Goal: Task Accomplishment & Management: Use online tool/utility

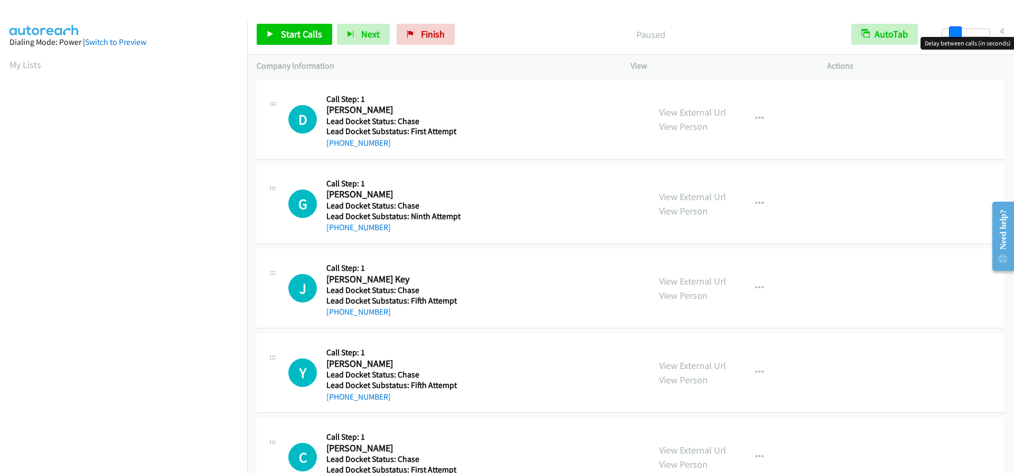
drag, startPoint x: 941, startPoint y: 33, endPoint x: 951, endPoint y: 35, distance: 10.3
click at [951, 35] on span at bounding box center [955, 32] width 13 height 13
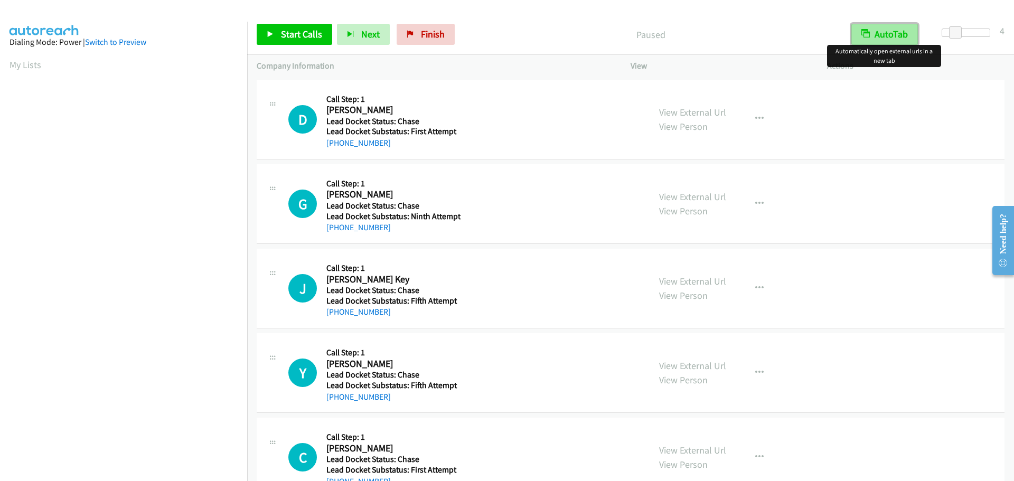
click at [894, 38] on button "AutoTab" at bounding box center [884, 34] width 67 height 21
click at [304, 32] on span "Start Calls" at bounding box center [301, 34] width 41 height 12
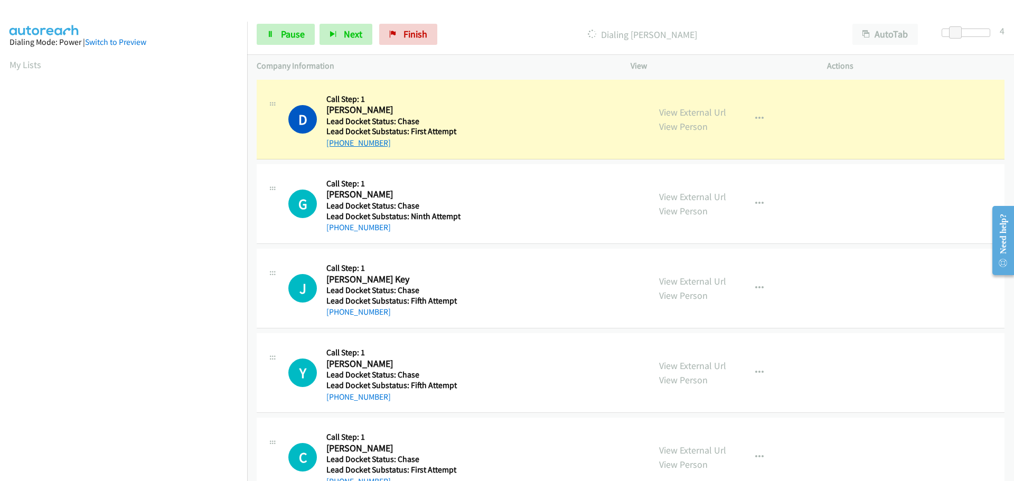
drag, startPoint x: 384, startPoint y: 146, endPoint x: 337, endPoint y: 143, distance: 47.6
click at [337, 143] on div "+1 508-282-7437" at bounding box center [391, 143] width 131 height 13
copy link "508-282-7437"
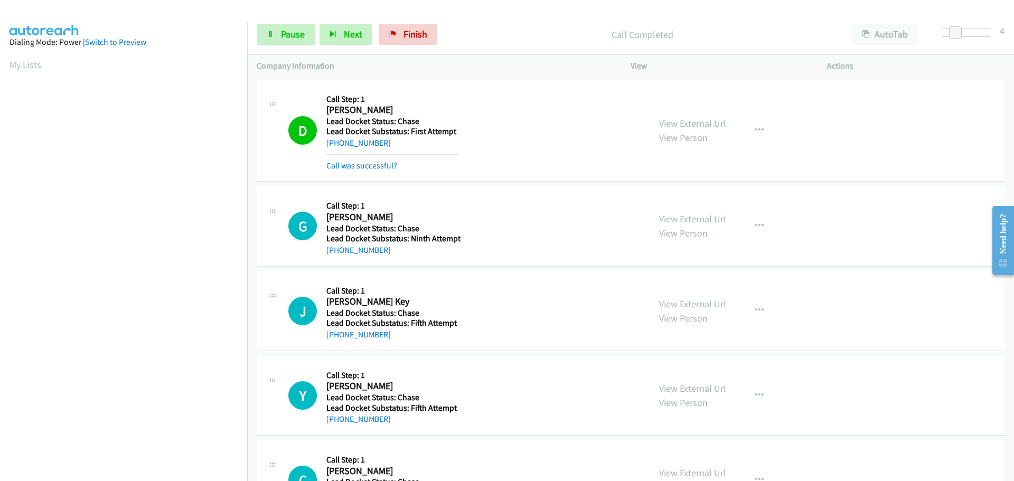
scroll to position [111, 0]
click at [441, 155] on mb0 "Call was successful?" at bounding box center [391, 163] width 131 height 18
drag, startPoint x: 370, startPoint y: 251, endPoint x: 337, endPoint y: 253, distance: 33.3
click at [337, 253] on div "G Callback Scheduled Call Step: 1 Gloria Franco America/Chicago Lead Docket Sta…" at bounding box center [631, 226] width 748 height 80
copy link "832-207-4038"
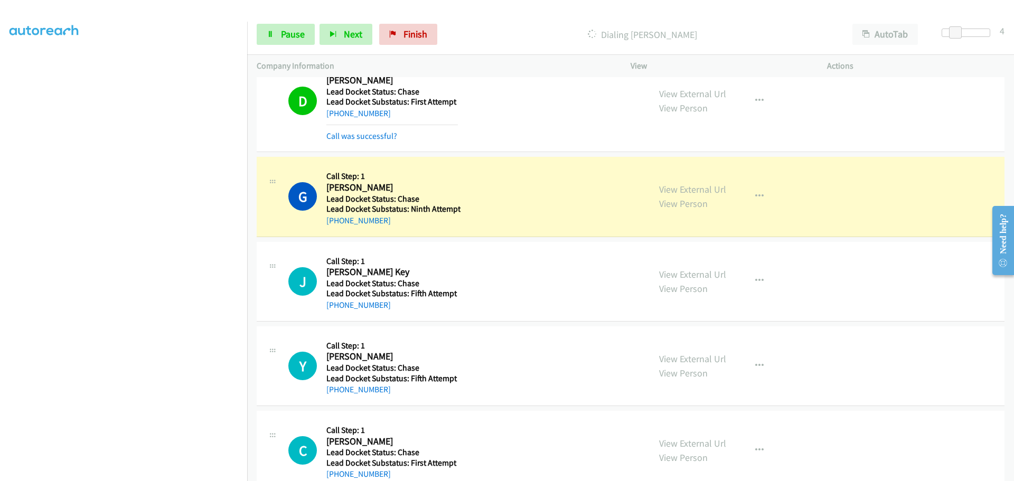
scroll to position [55, 0]
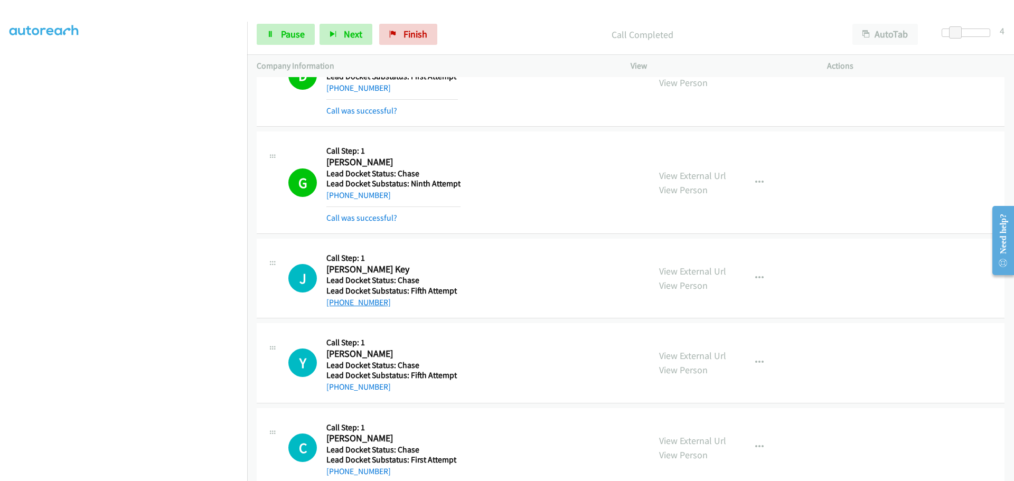
drag, startPoint x: 391, startPoint y: 278, endPoint x: 336, endPoint y: 303, distance: 60.5
click at [336, 303] on div "+1 605-280-9318" at bounding box center [391, 302] width 131 height 13
copy link "605-280-9318"
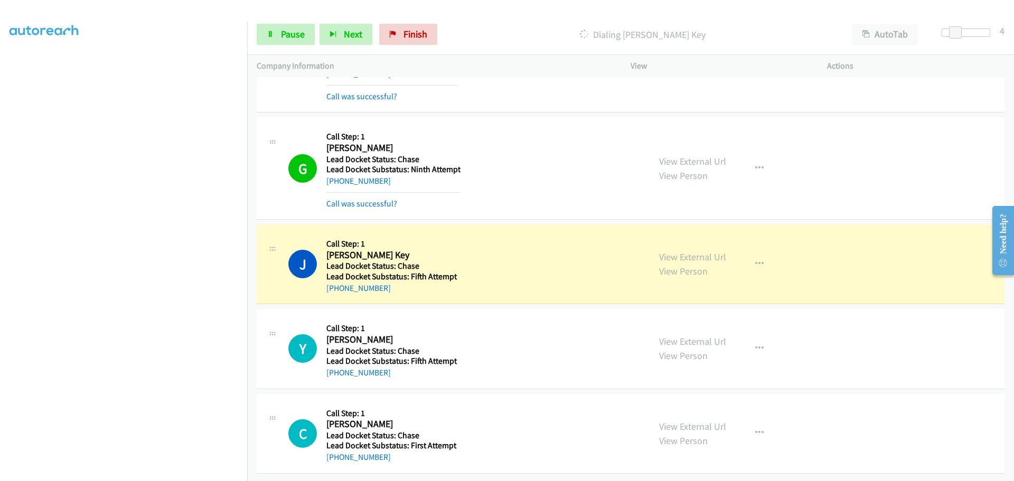
scroll to position [77, 0]
drag, startPoint x: 396, startPoint y: 369, endPoint x: 336, endPoint y: 367, distance: 60.2
click at [336, 367] on div "+1 469-235-6556" at bounding box center [391, 372] width 131 height 13
copy link "469-235-6556"
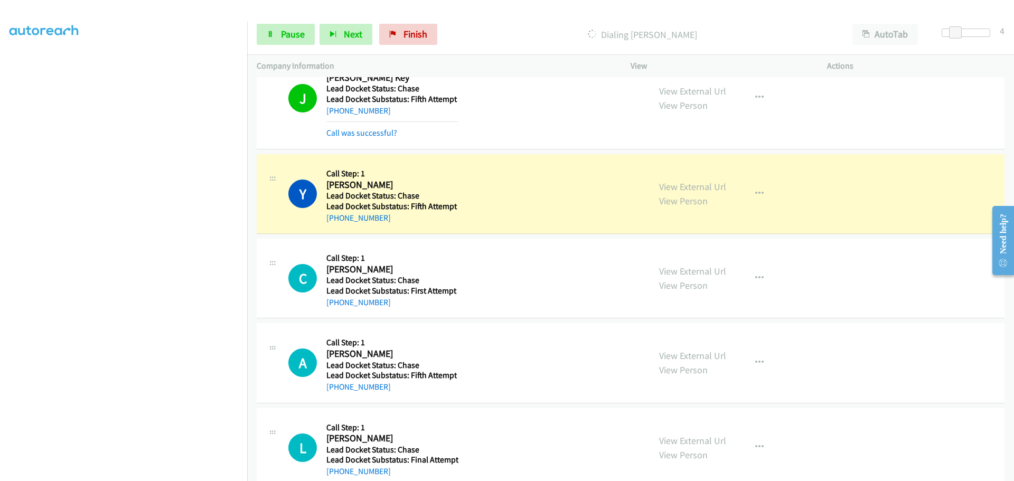
scroll to position [341, 0]
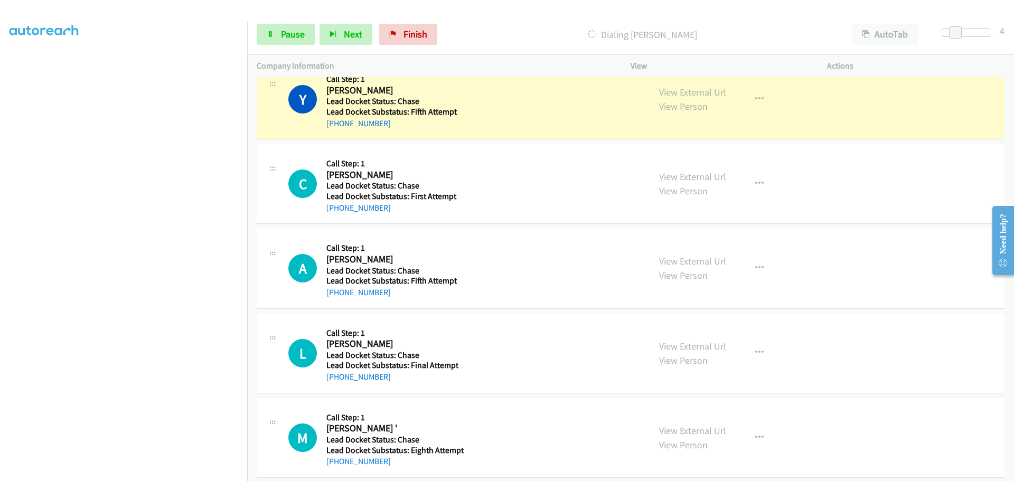
drag, startPoint x: 393, startPoint y: 212, endPoint x: 336, endPoint y: 215, distance: 57.1
click at [336, 215] on div "C Callback Scheduled Call Step: 1 Charles King America/Chicago Lead Docket Stat…" at bounding box center [631, 184] width 748 height 80
copy link "405-761-1283"
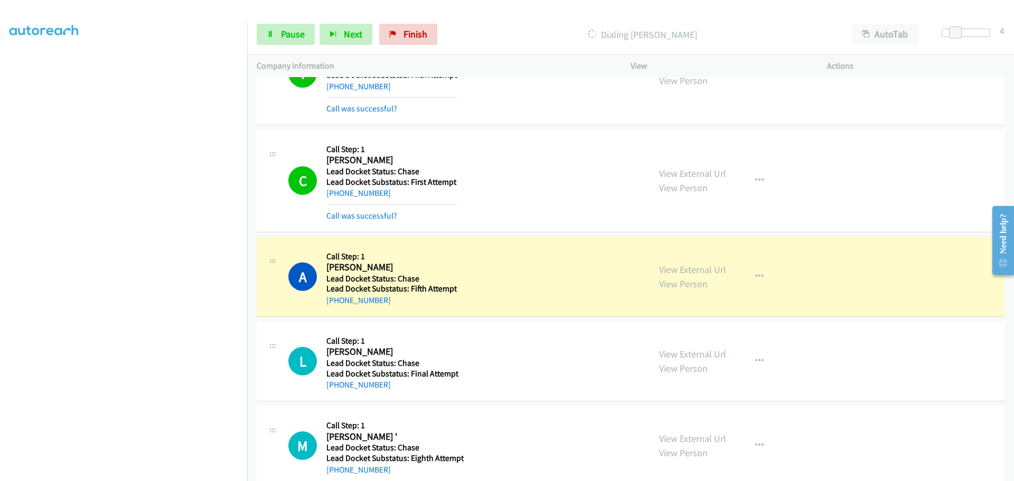
scroll to position [399, 0]
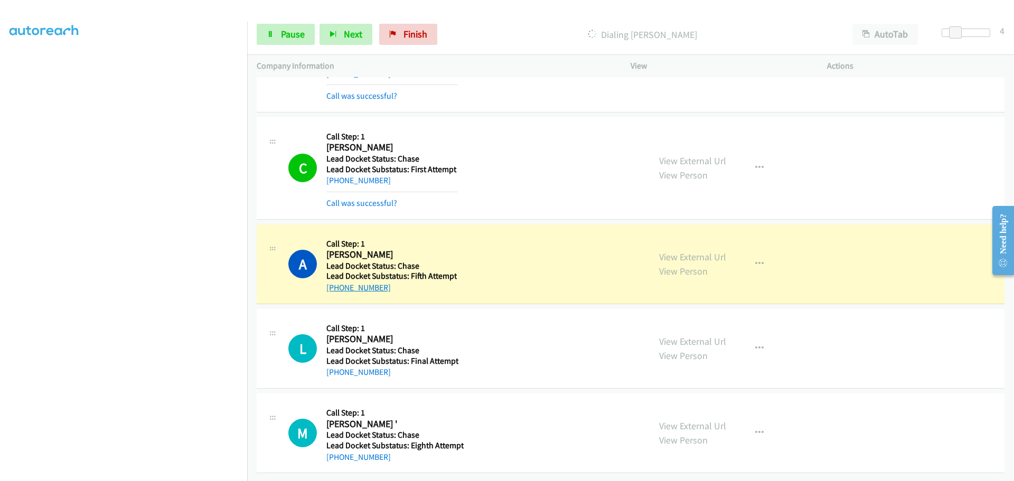
drag, startPoint x: 382, startPoint y: 279, endPoint x: 336, endPoint y: 284, distance: 46.2
click at [335, 284] on div "+1 737-217-3863" at bounding box center [391, 287] width 130 height 13
copy link "737-217-3863"
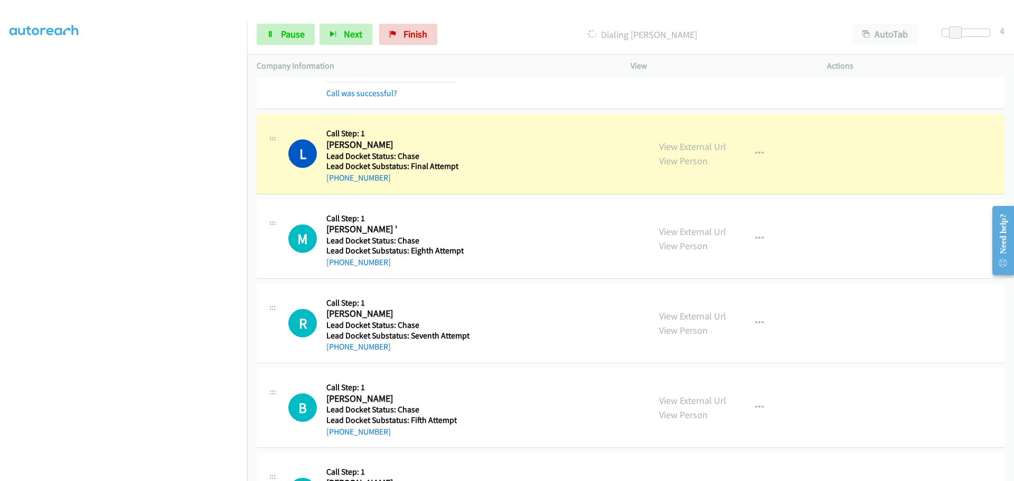
scroll to position [610, 0]
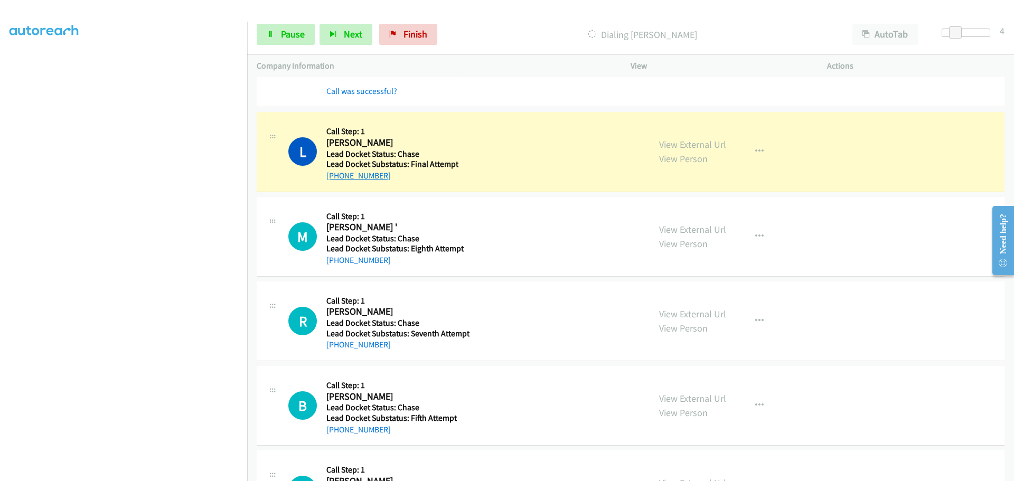
drag, startPoint x: 386, startPoint y: 176, endPoint x: 336, endPoint y: 177, distance: 49.6
click at [336, 177] on div "+1 414-750-1623" at bounding box center [392, 175] width 132 height 13
copy link "414-750-1623"
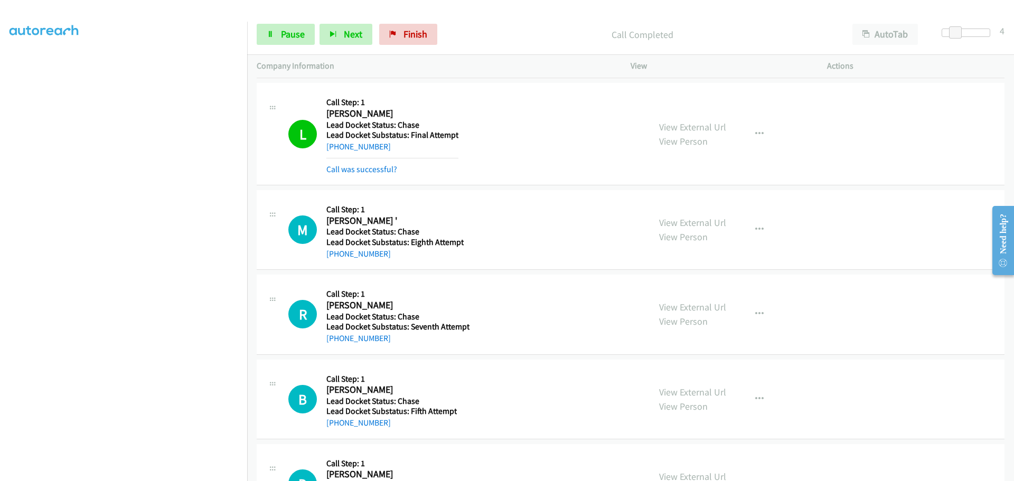
scroll to position [663, 0]
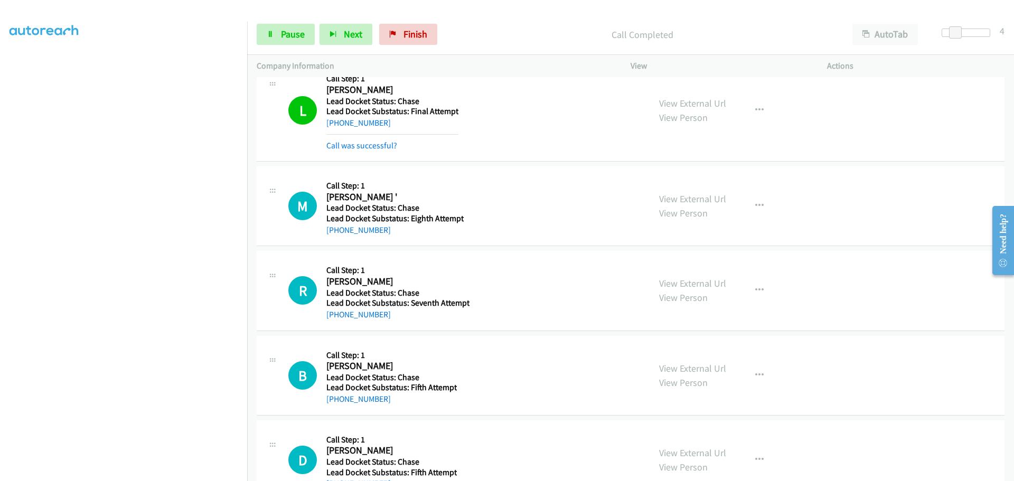
drag, startPoint x: 394, startPoint y: 232, endPoint x: 335, endPoint y: 235, distance: 59.2
click at [335, 235] on div "+1 417-399-3095" at bounding box center [394, 230] width 137 height 13
copy link "417-399-3095"
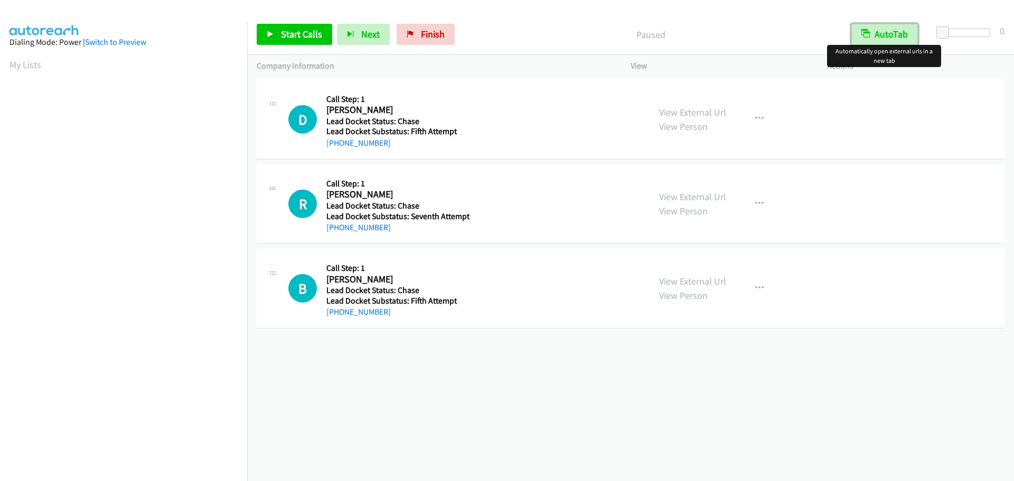
drag, startPoint x: 889, startPoint y: 26, endPoint x: 902, endPoint y: 31, distance: 13.5
click at [890, 29] on button "AutoTab" at bounding box center [884, 34] width 67 height 21
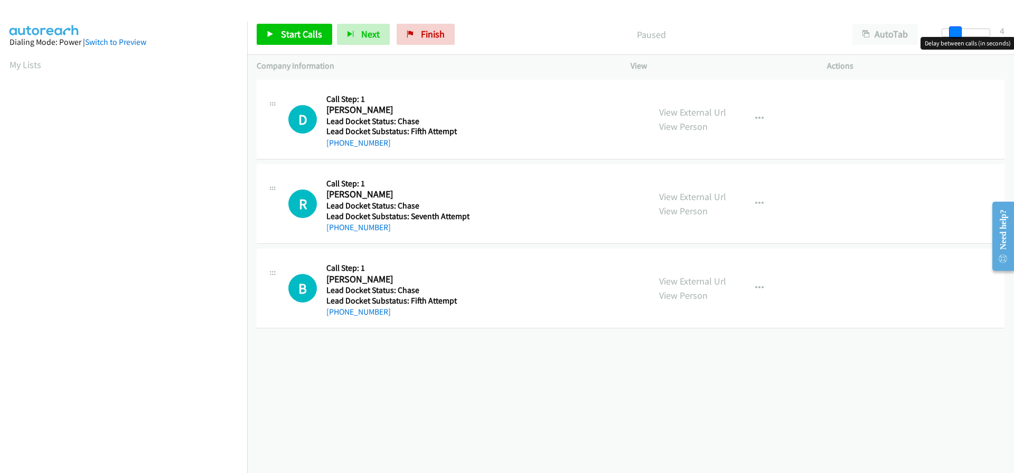
drag, startPoint x: 943, startPoint y: 34, endPoint x: 955, endPoint y: 34, distance: 11.6
click at [955, 34] on span at bounding box center [955, 32] width 13 height 13
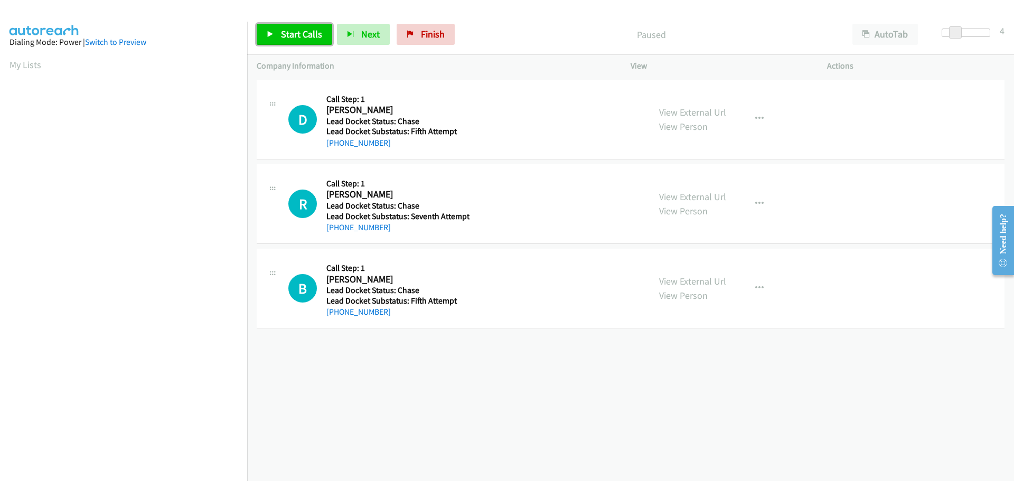
click at [311, 30] on span "Start Calls" at bounding box center [301, 34] width 41 height 12
drag, startPoint x: 386, startPoint y: 143, endPoint x: 336, endPoint y: 140, distance: 50.2
click at [336, 140] on div "+1 303-902-6999" at bounding box center [396, 143] width 140 height 13
copy link "303-902-6999"
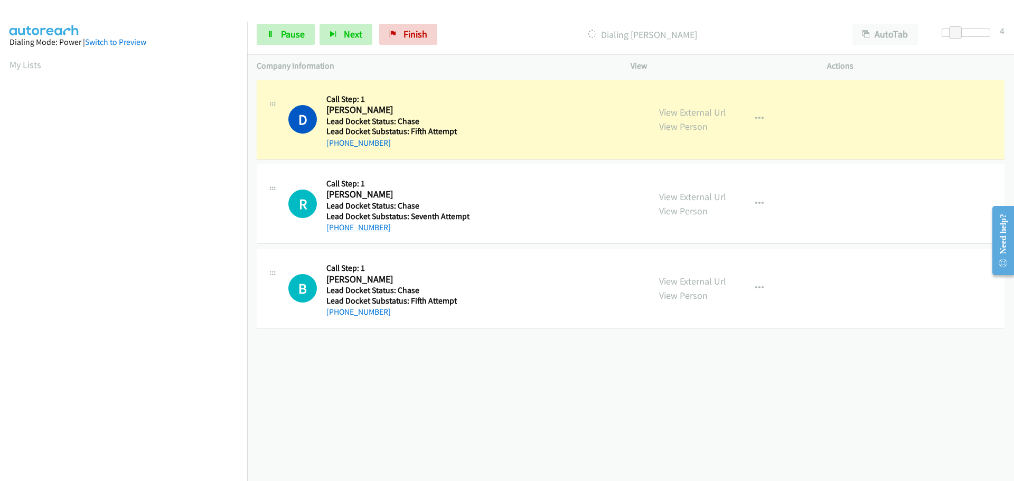
scroll to position [111, 0]
drag, startPoint x: 392, startPoint y: 232, endPoint x: 335, endPoint y: 231, distance: 57.0
click at [335, 231] on div "+1 970-657-9199" at bounding box center [397, 227] width 143 height 13
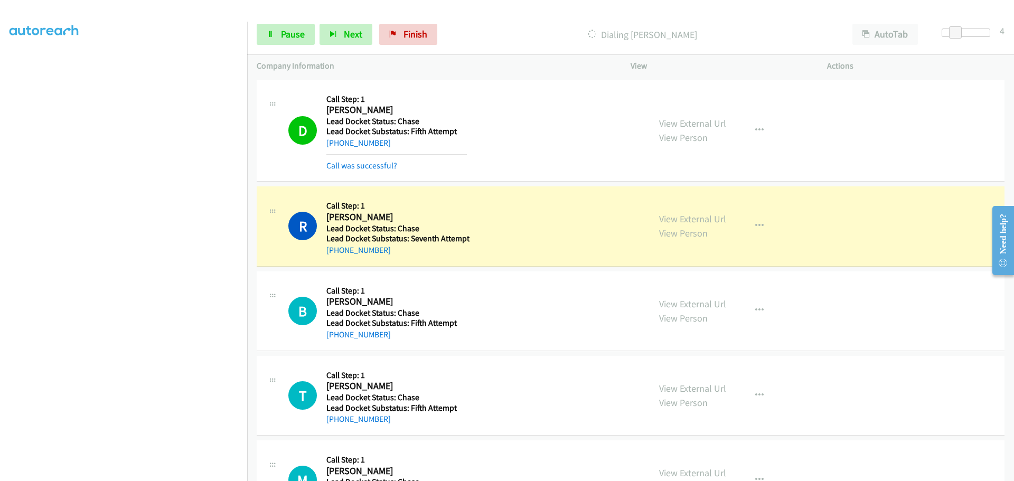
click at [389, 248] on div "+1 970-657-9199" at bounding box center [397, 250] width 143 height 13
drag, startPoint x: 391, startPoint y: 251, endPoint x: 336, endPoint y: 250, distance: 54.4
click at [336, 250] on div "+1 970-657-9199" at bounding box center [397, 250] width 143 height 13
copy link "970-657-9199"
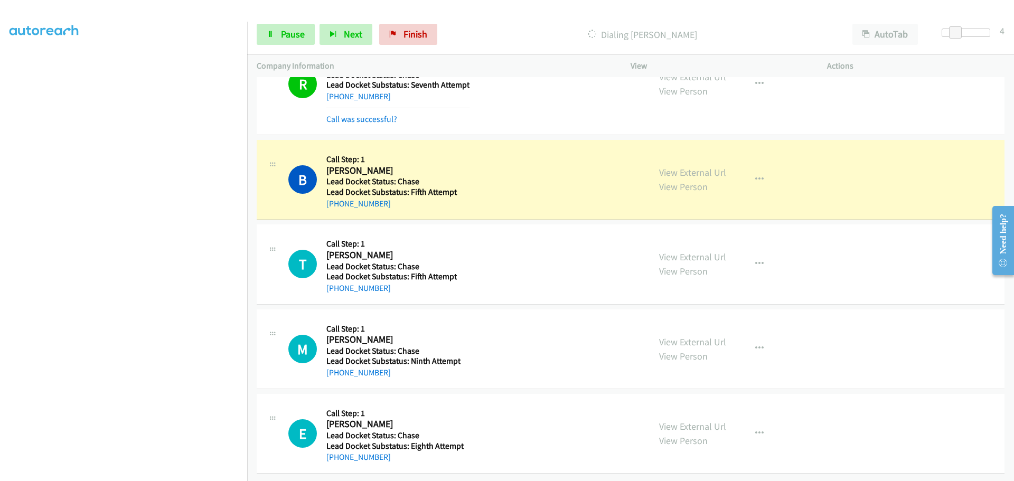
scroll to position [162, 0]
drag, startPoint x: 383, startPoint y: 199, endPoint x: 336, endPoint y: 197, distance: 47.0
click at [336, 197] on div "+1 605-484-8241" at bounding box center [396, 203] width 140 height 13
copy link "605-484-8241"
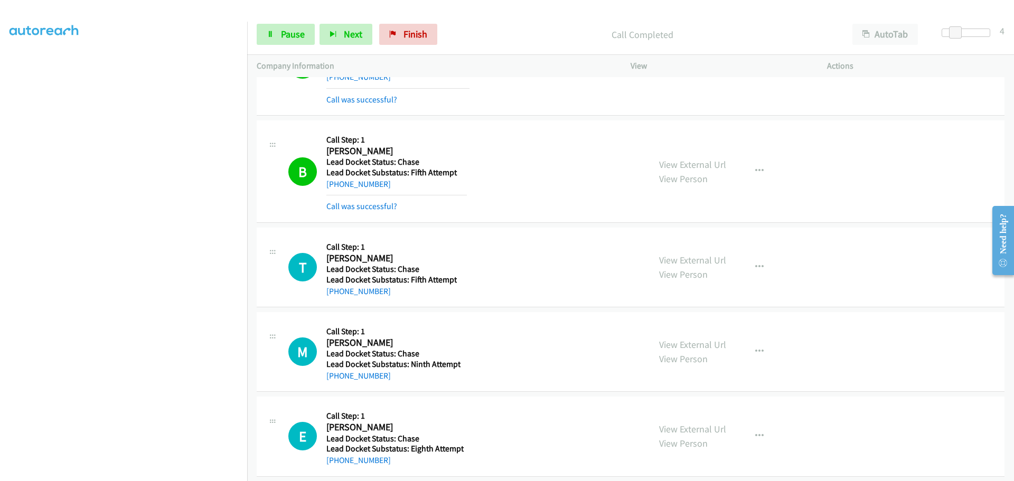
scroll to position [184, 0]
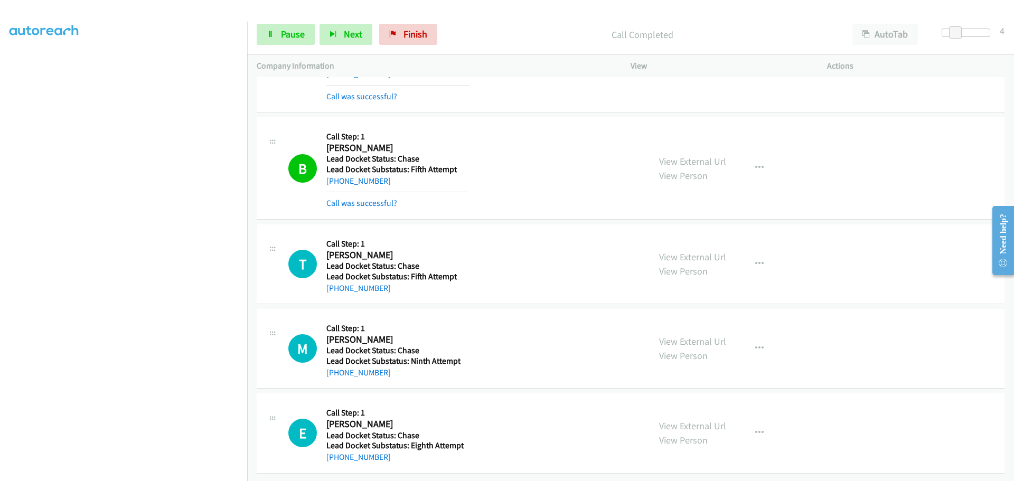
drag, startPoint x: 394, startPoint y: 279, endPoint x: 337, endPoint y: 286, distance: 57.9
click at [337, 286] on div "+1 347-724-6200" at bounding box center [391, 288] width 130 height 13
copy link "347-724-6200"
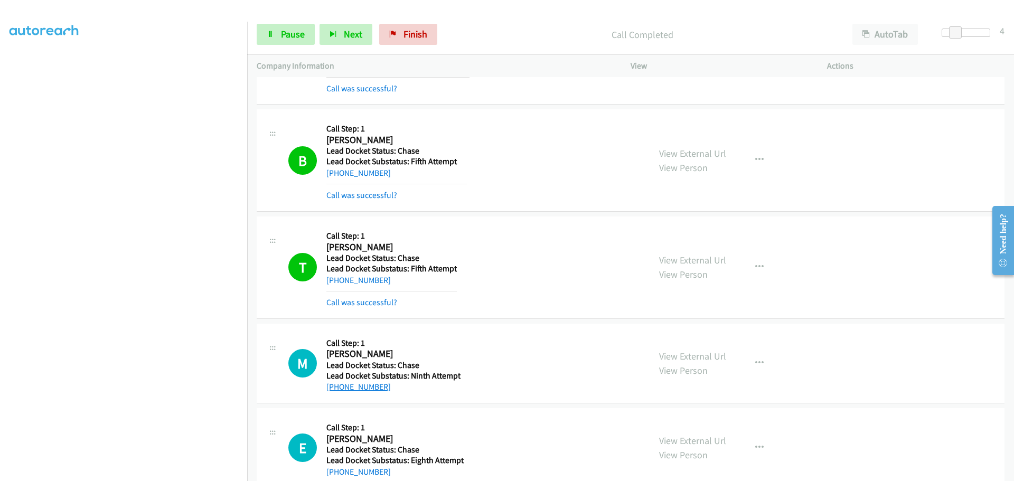
drag, startPoint x: 388, startPoint y: 364, endPoint x: 336, endPoint y: 392, distance: 59.3
click at [336, 392] on div "+1 252-227-9069" at bounding box center [393, 387] width 134 height 13
copy link "252-227-9069"
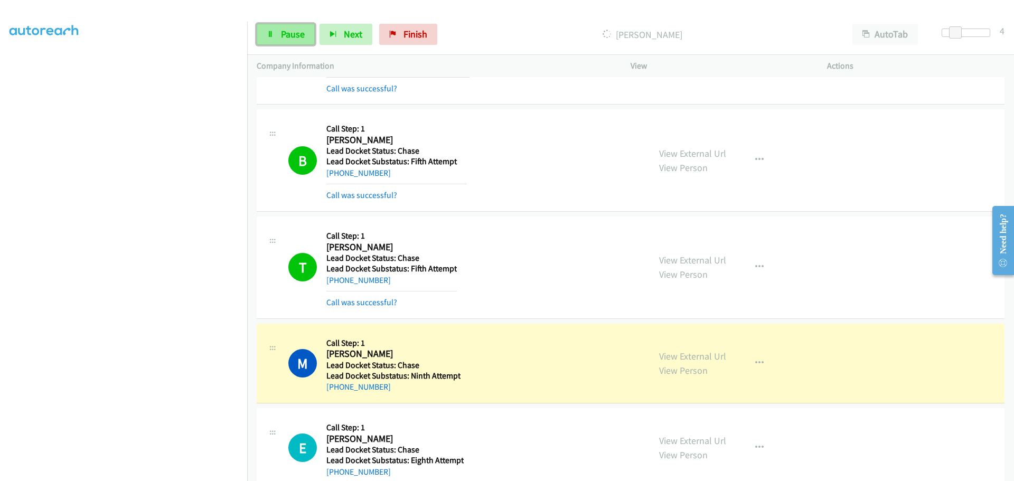
click at [285, 33] on span "Pause" at bounding box center [293, 34] width 24 height 12
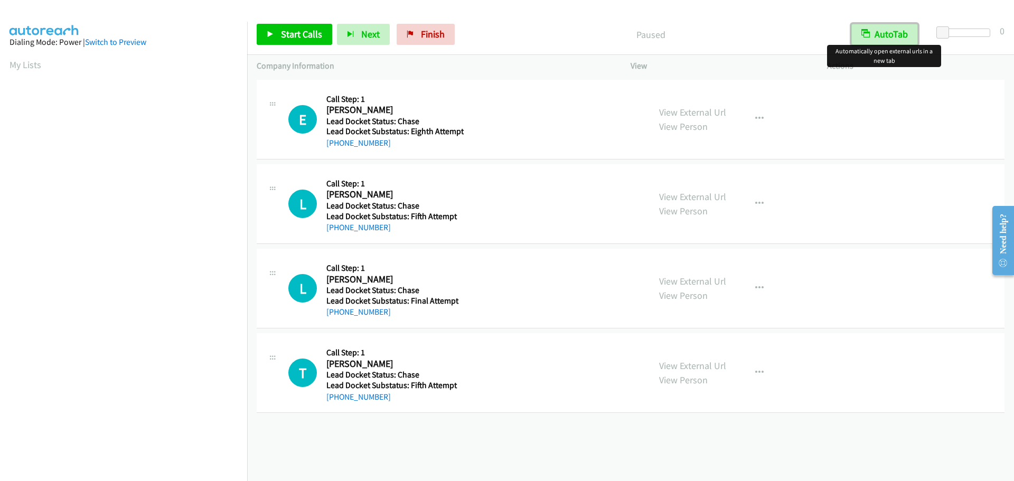
drag, startPoint x: 886, startPoint y: 30, endPoint x: 935, endPoint y: 32, distance: 49.2
click at [886, 30] on button "AutoTab" at bounding box center [884, 34] width 67 height 21
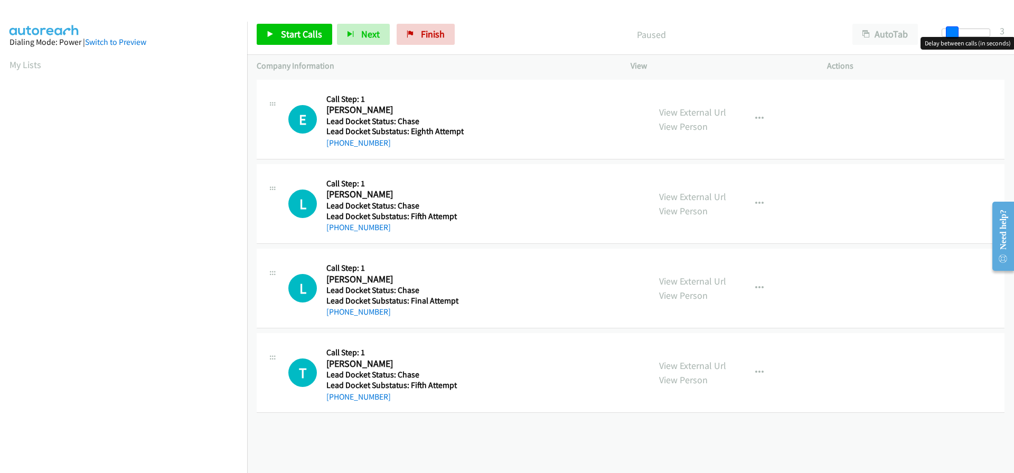
drag, startPoint x: 944, startPoint y: 32, endPoint x: 952, endPoint y: 34, distance: 8.7
click at [952, 34] on span at bounding box center [952, 32] width 13 height 13
click at [955, 34] on span at bounding box center [955, 32] width 13 height 13
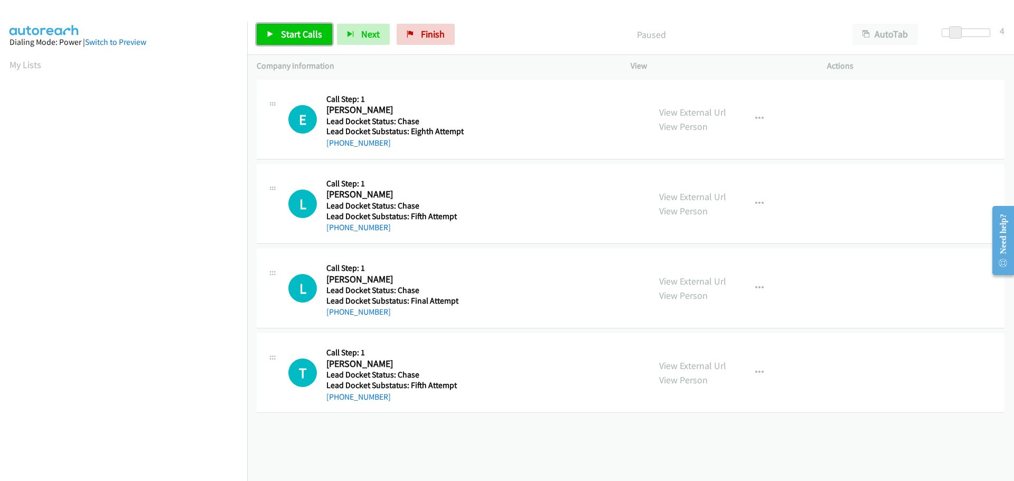
click at [291, 39] on span "Start Calls" at bounding box center [301, 34] width 41 height 12
drag, startPoint x: 385, startPoint y: 142, endPoint x: 337, endPoint y: 148, distance: 48.5
click at [337, 148] on div "+1 980-260-9786" at bounding box center [394, 143] width 137 height 13
copy link "980-260-9786"
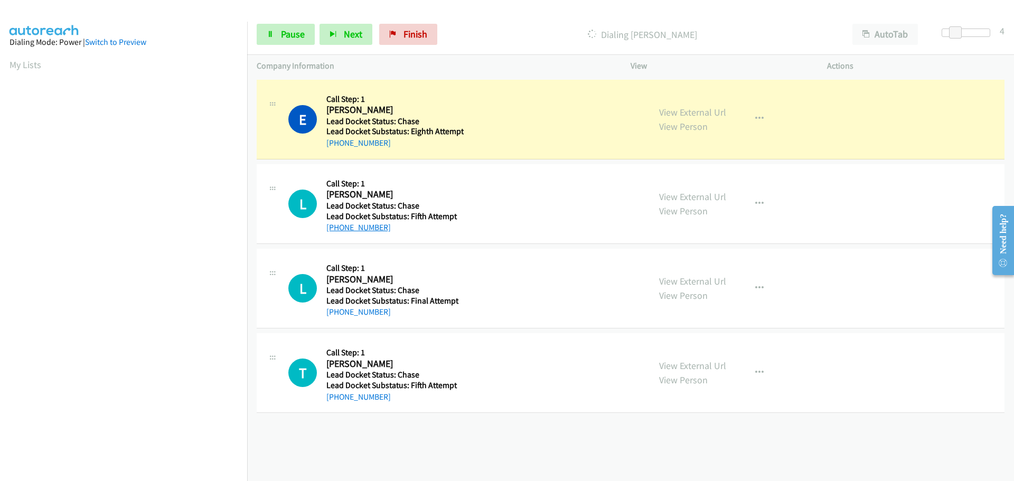
drag, startPoint x: 390, startPoint y: 224, endPoint x: 335, endPoint y: 228, distance: 54.5
click at [335, 228] on div "+1 719-369-5590" at bounding box center [393, 227] width 135 height 13
copy link "719-369-5590"
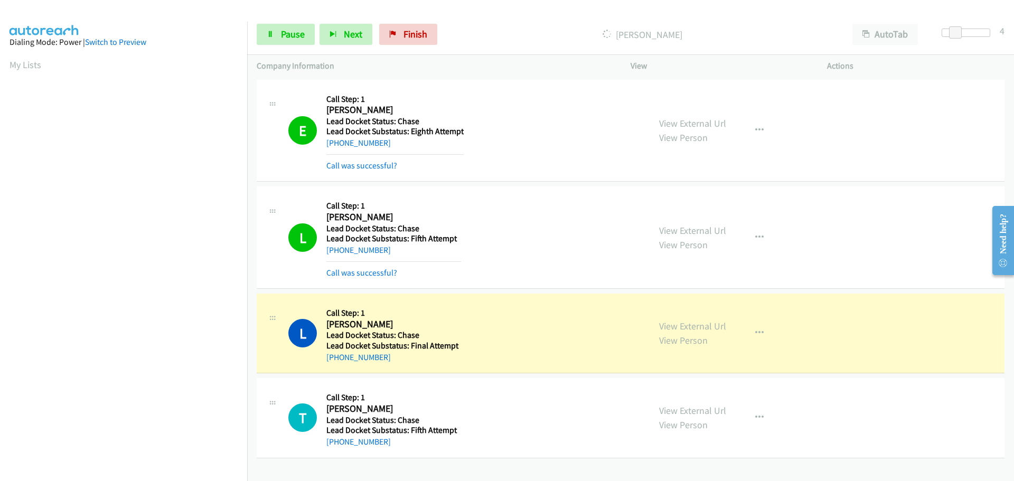
scroll to position [111, 0]
click at [287, 34] on span "Pause" at bounding box center [293, 34] width 24 height 12
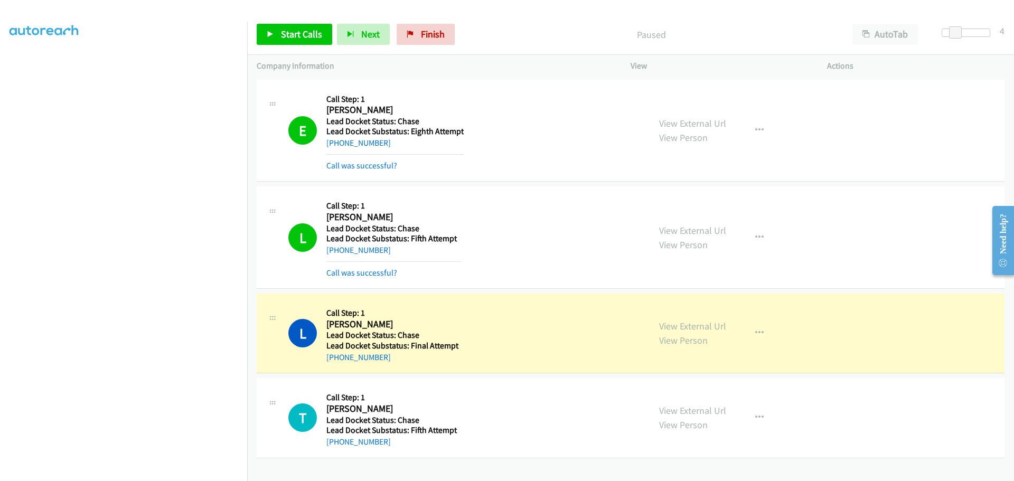
drag, startPoint x: 394, startPoint y: 360, endPoint x: 337, endPoint y: 363, distance: 57.1
click at [337, 363] on div "+1 843-998-2969" at bounding box center [393, 357] width 135 height 13
copy link "843-998-2969"
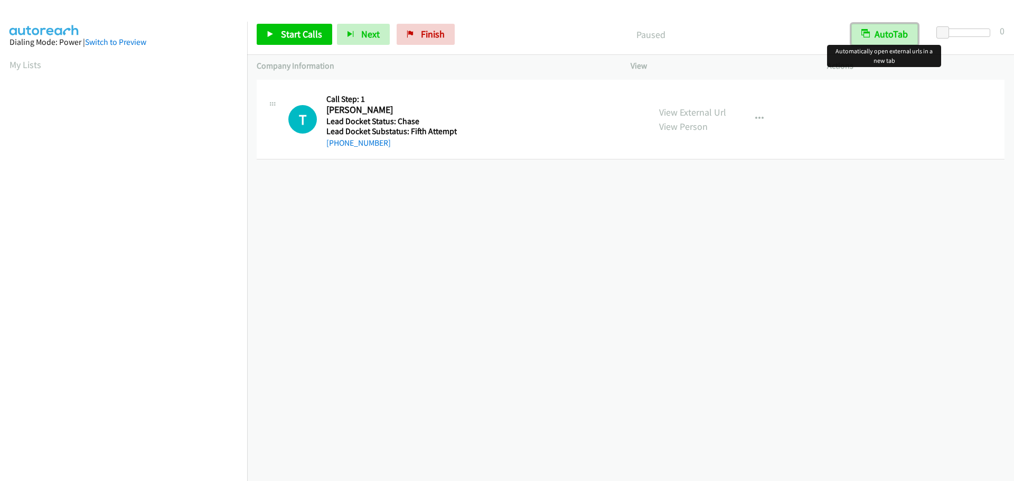
click at [898, 28] on button "AutoTab" at bounding box center [884, 34] width 67 height 21
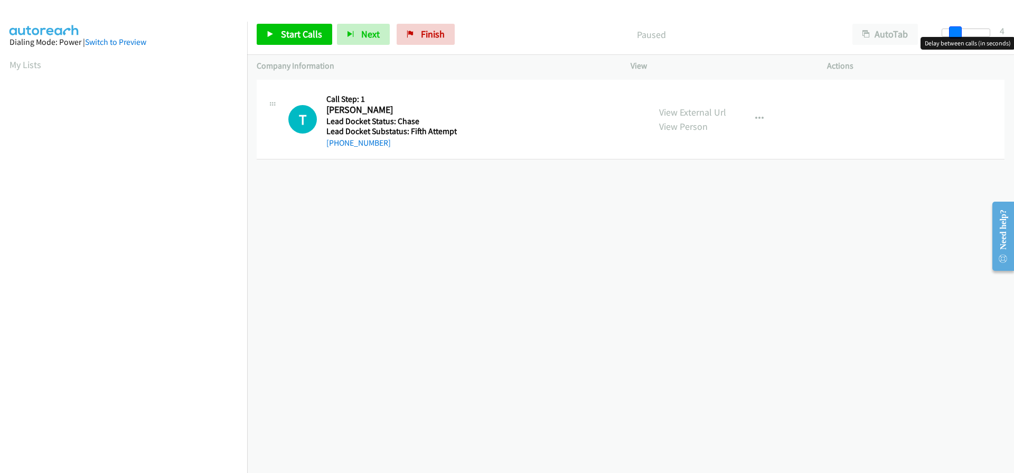
drag, startPoint x: 945, startPoint y: 29, endPoint x: 957, endPoint y: 33, distance: 12.7
click at [957, 33] on span at bounding box center [955, 32] width 13 height 13
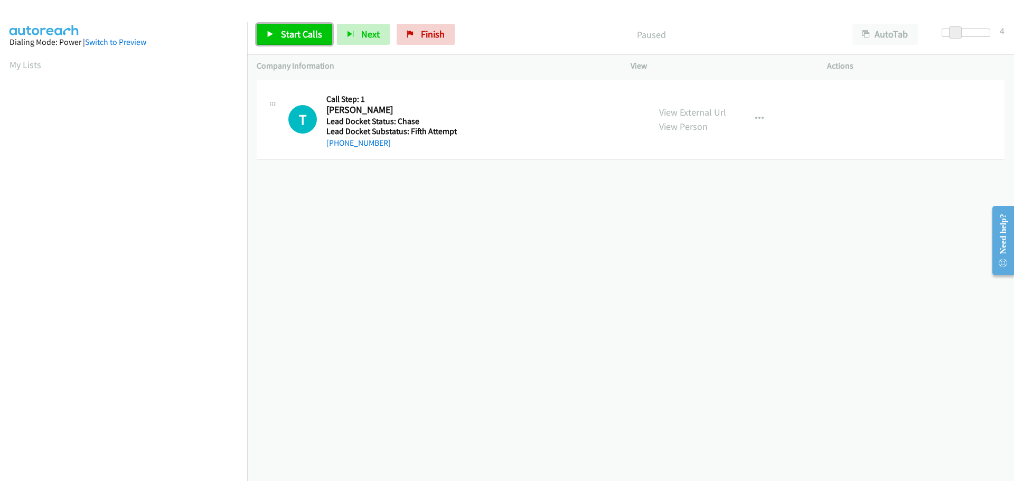
click at [297, 26] on link "Start Calls" at bounding box center [295, 34] width 76 height 21
drag, startPoint x: 390, startPoint y: 143, endPoint x: 339, endPoint y: 147, distance: 50.4
click at [337, 146] on div "[PHONE_NUMBER]" at bounding box center [391, 143] width 130 height 13
copy link "563-607-1102"
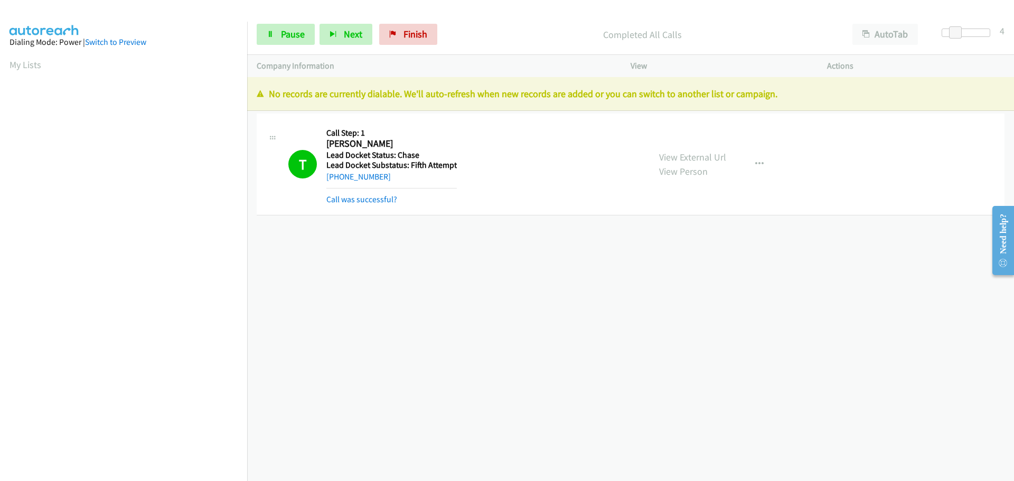
scroll to position [111, 0]
click at [410, 33] on span "Finish" at bounding box center [415, 34] width 24 height 12
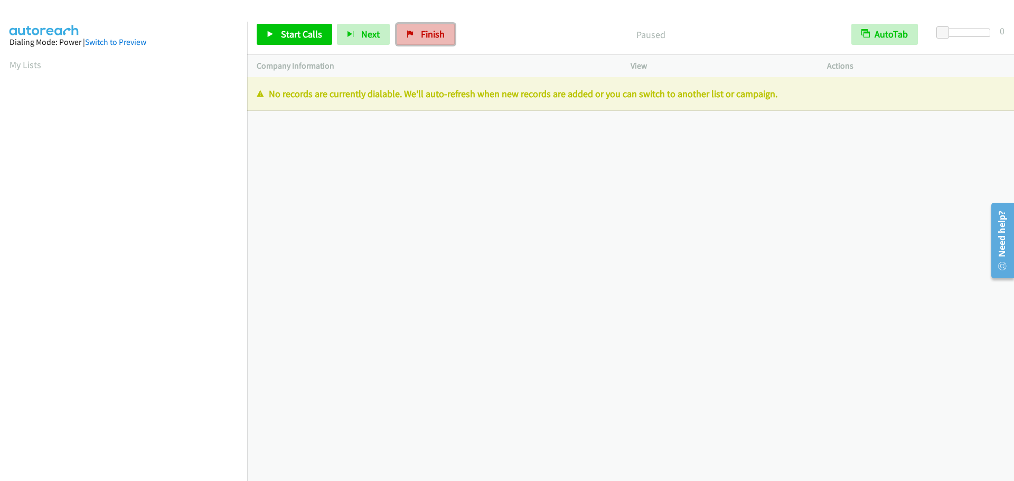
click at [416, 32] on link "Finish" at bounding box center [426, 34] width 58 height 21
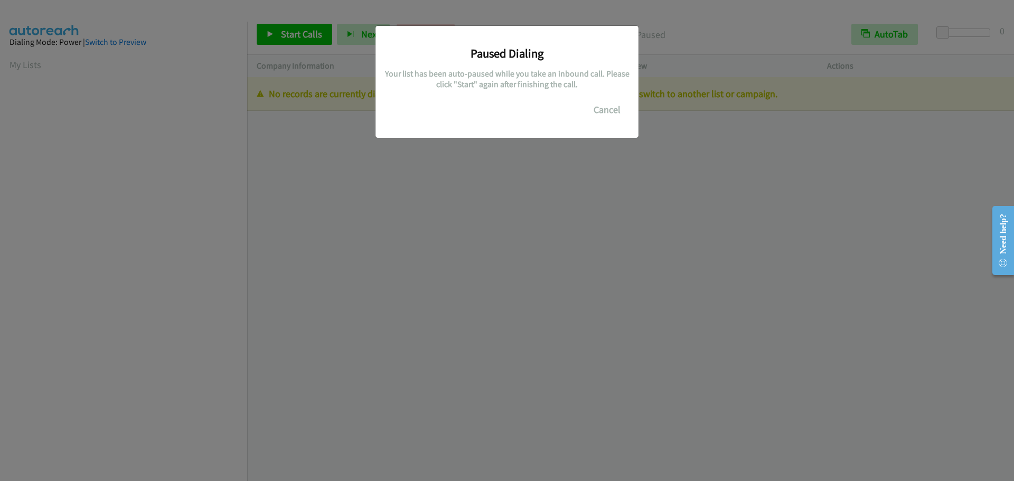
scroll to position [111, 0]
